Goal: Task Accomplishment & Management: Manage account settings

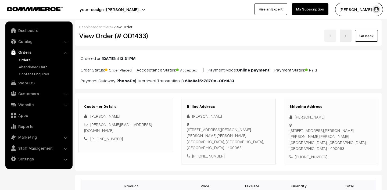
scroll to position [132, 0]
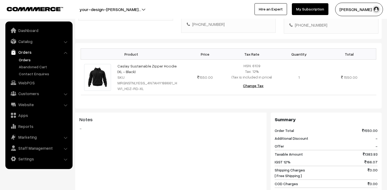
click at [28, 60] on link "Orders" at bounding box center [43, 60] width 53 height 6
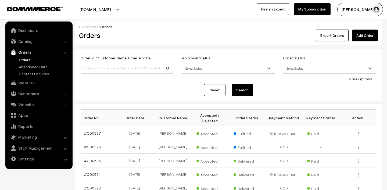
click at [27, 61] on link "Orders" at bounding box center [43, 60] width 53 height 6
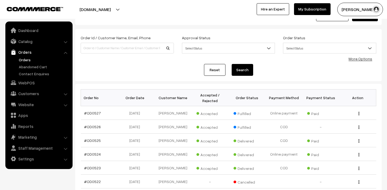
scroll to position [26, 0]
